Goal: Task Accomplishment & Management: Use online tool/utility

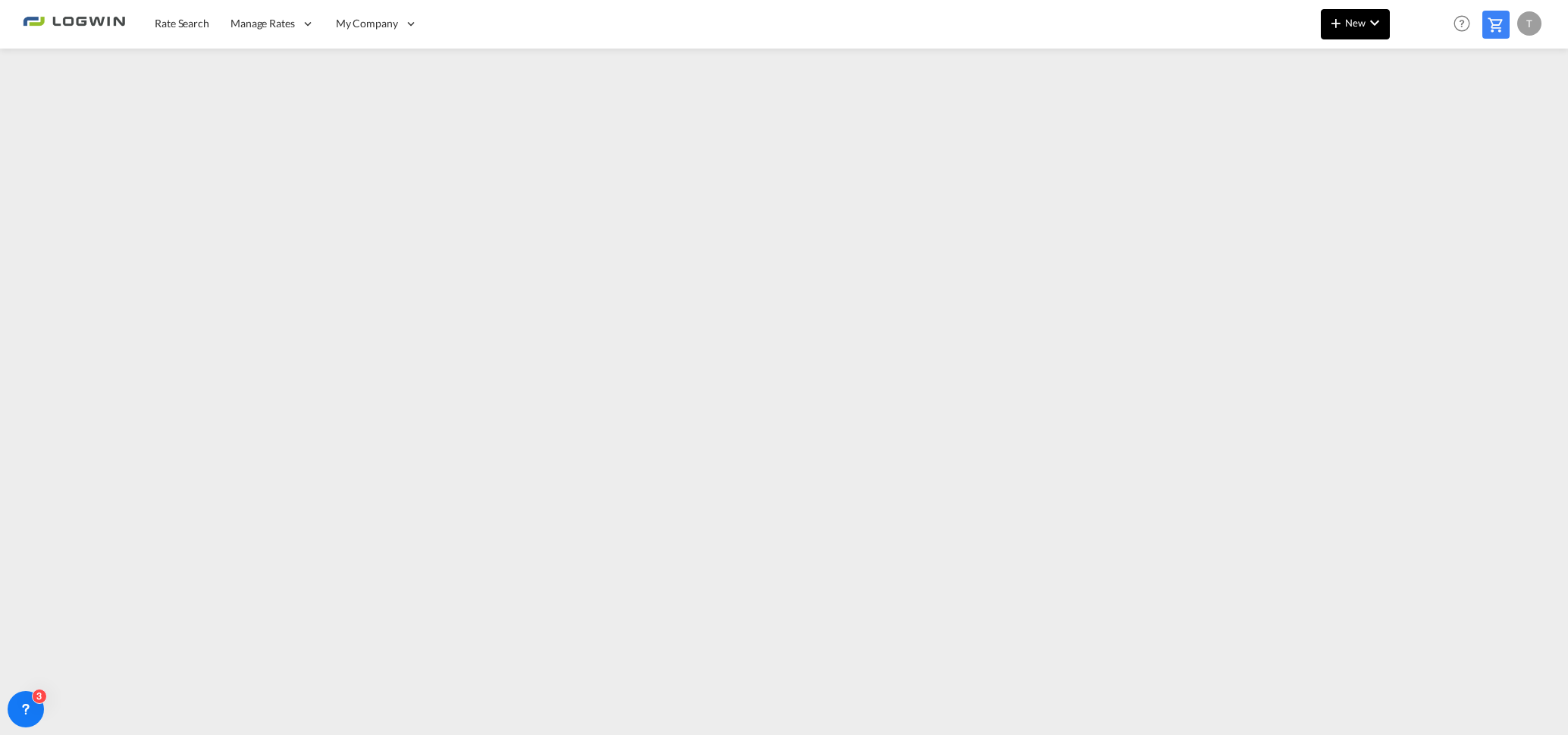
click at [1359, 19] on span "New" at bounding box center [1355, 22] width 57 height 12
click at [1415, 118] on span "Ratesheet" at bounding box center [1418, 113] width 16 height 30
click at [1355, 25] on span "New" at bounding box center [1355, 22] width 57 height 12
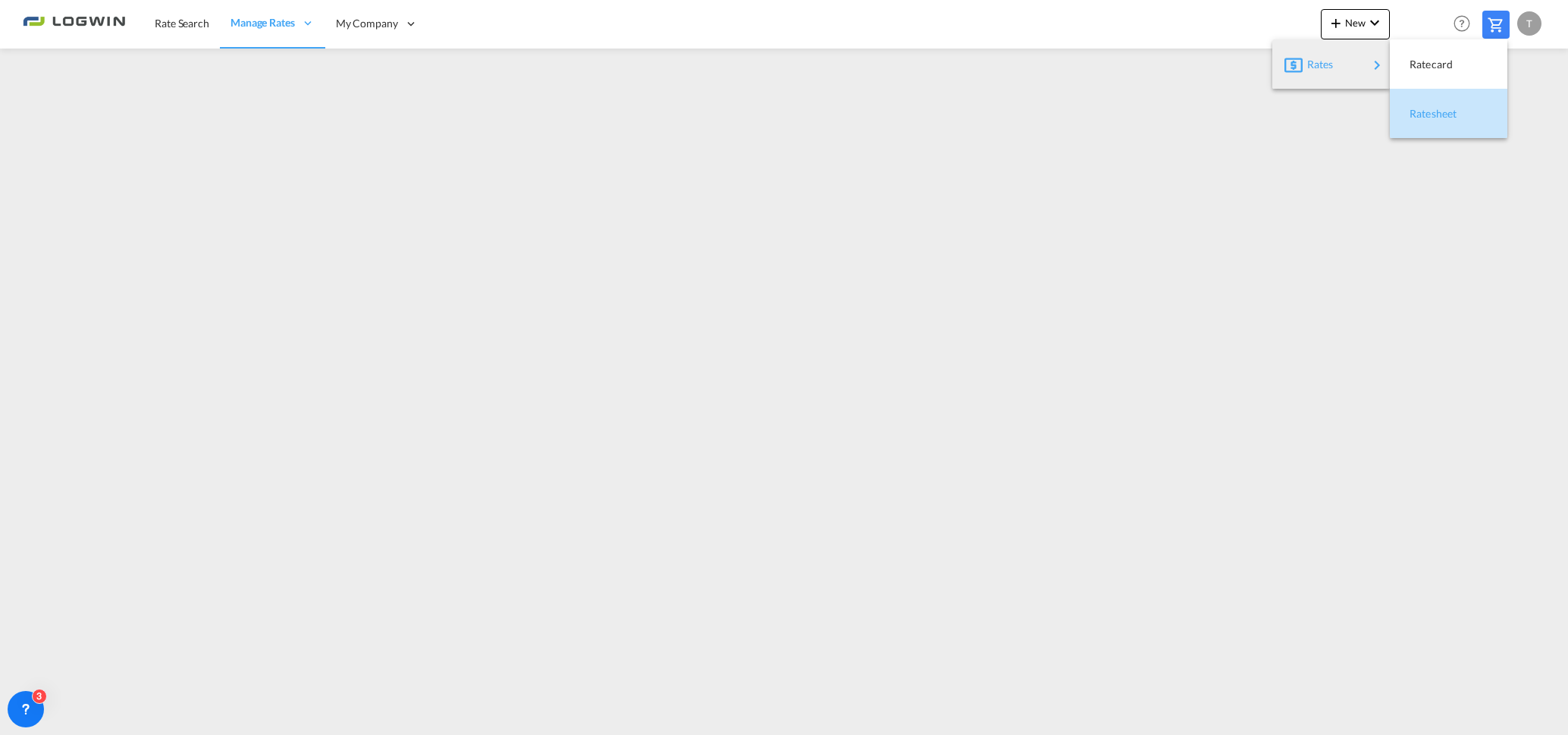
click at [1412, 111] on span "Ratesheet" at bounding box center [1418, 113] width 16 height 30
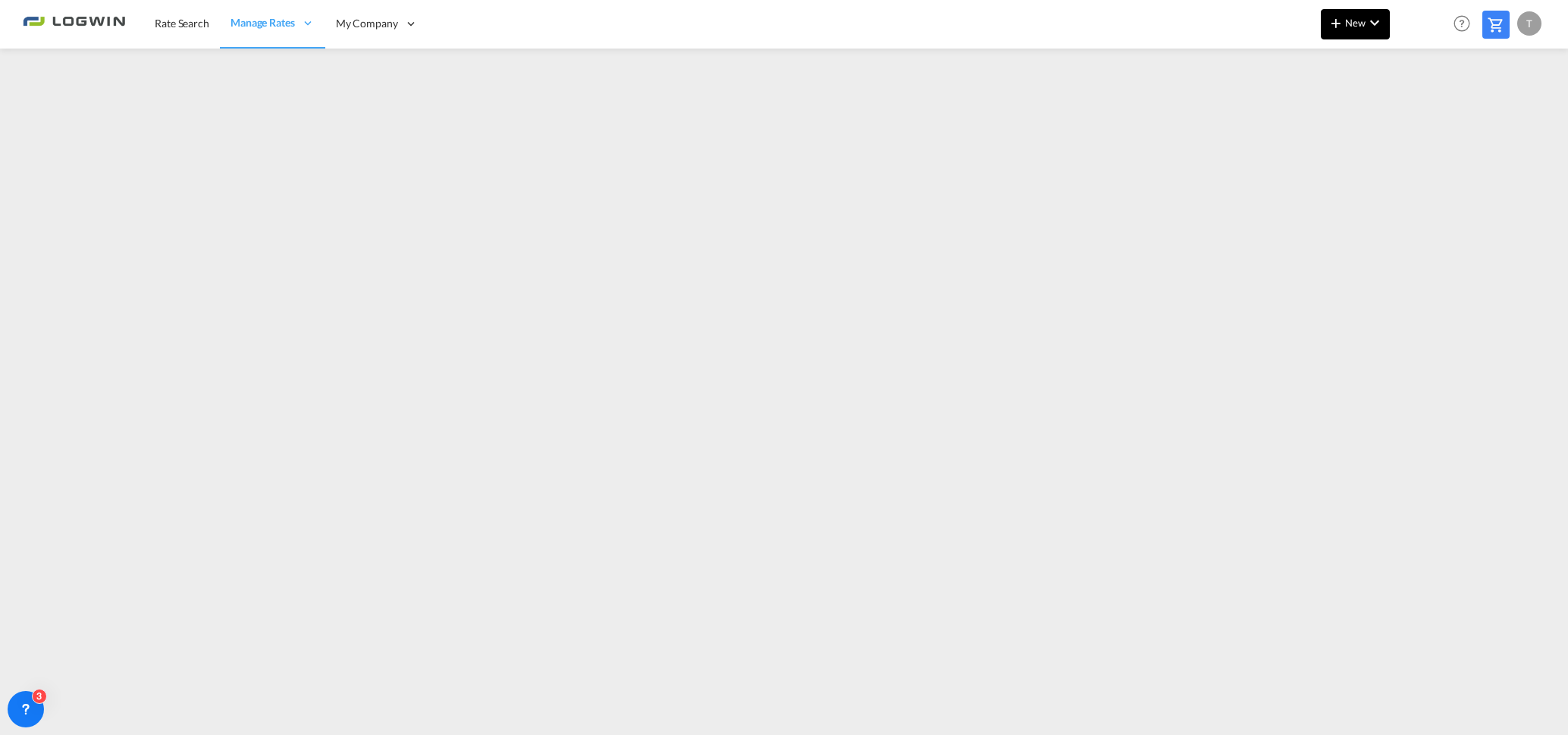
click at [1375, 16] on md-icon "icon-chevron-down" at bounding box center [1374, 23] width 18 height 18
click at [1412, 121] on span "Ratesheet" at bounding box center [1418, 113] width 16 height 30
click at [1360, 19] on span "New" at bounding box center [1355, 22] width 57 height 12
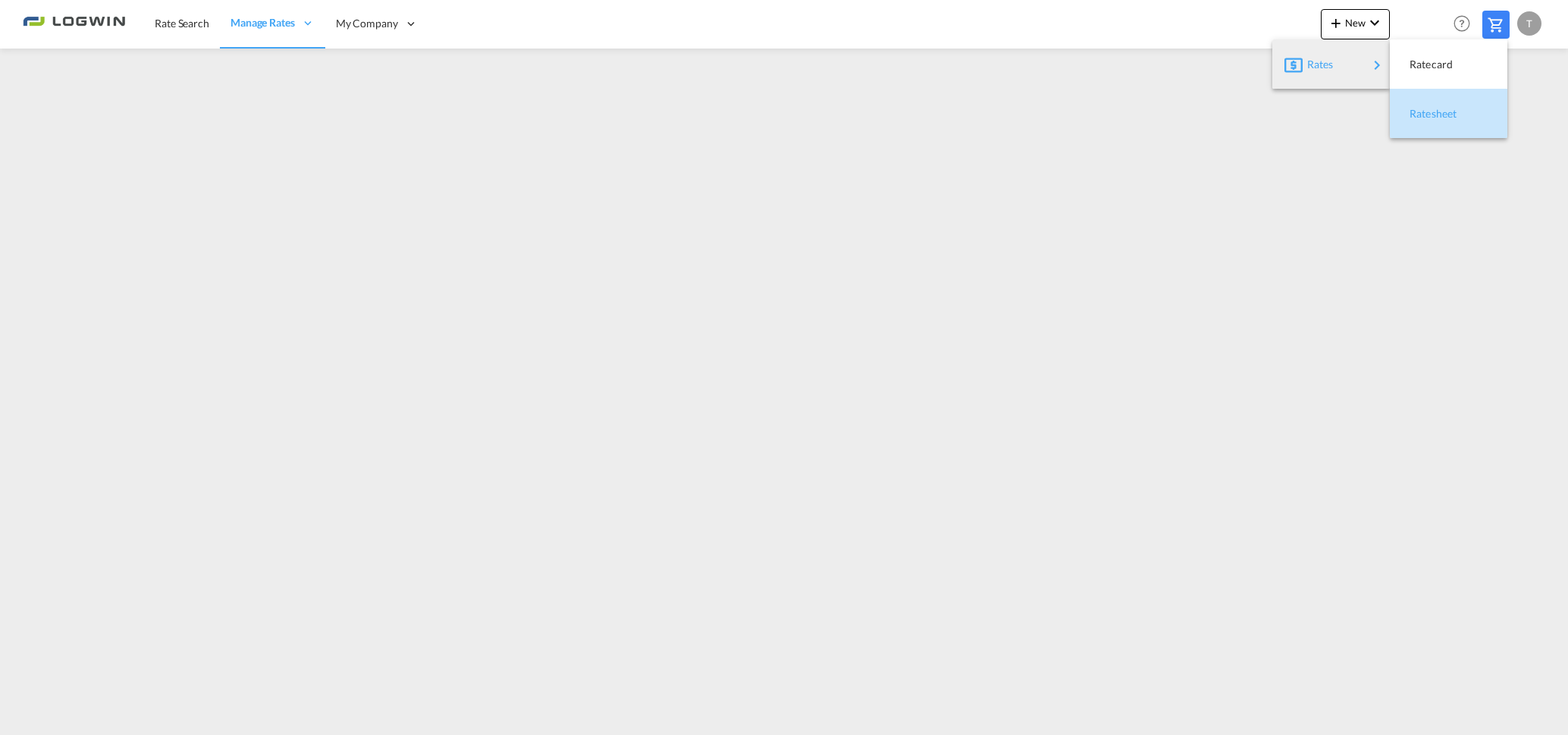
click at [1426, 107] on span "Ratesheet" at bounding box center [1418, 113] width 16 height 30
